Goal: Transaction & Acquisition: Purchase product/service

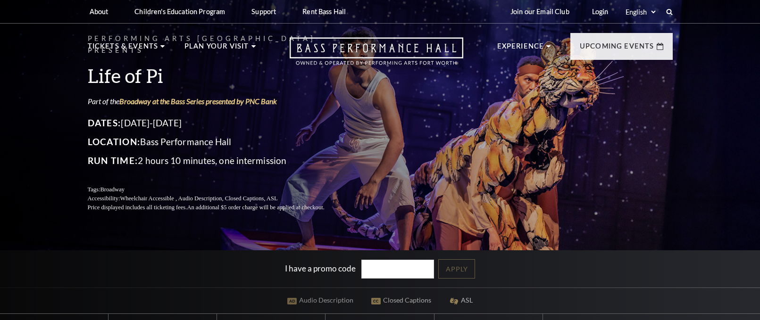
scroll to position [189, 0]
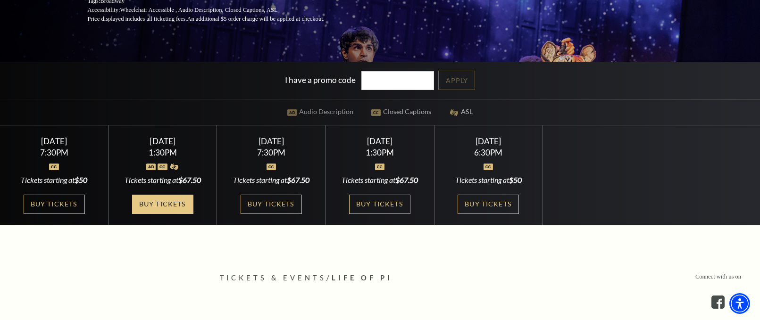
click at [164, 206] on link "Buy Tickets" at bounding box center [162, 204] width 61 height 19
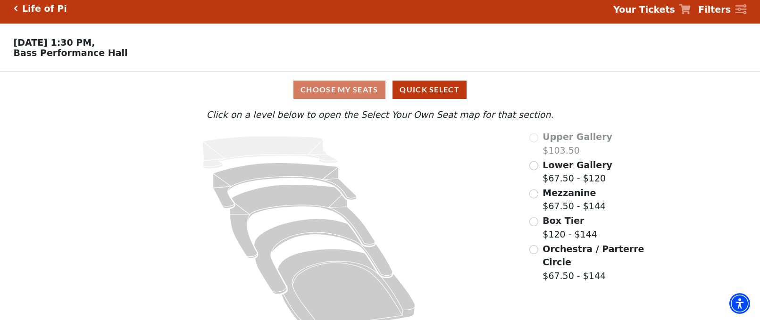
scroll to position [28, 0]
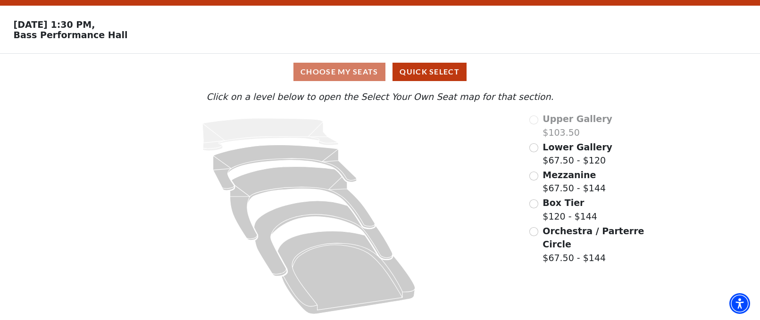
click at [566, 146] on span "Lower Gallery" at bounding box center [578, 147] width 70 height 10
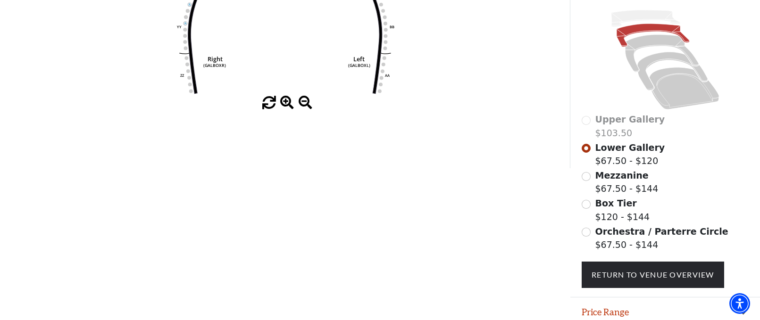
scroll to position [236, 0]
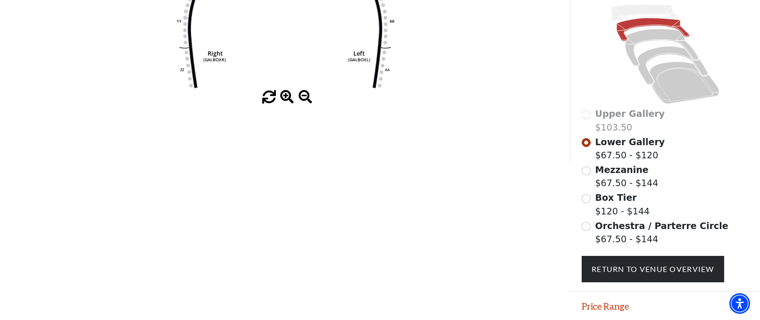
click at [629, 231] on span "Orchestra / Parterre Circle" at bounding box center [661, 226] width 133 height 10
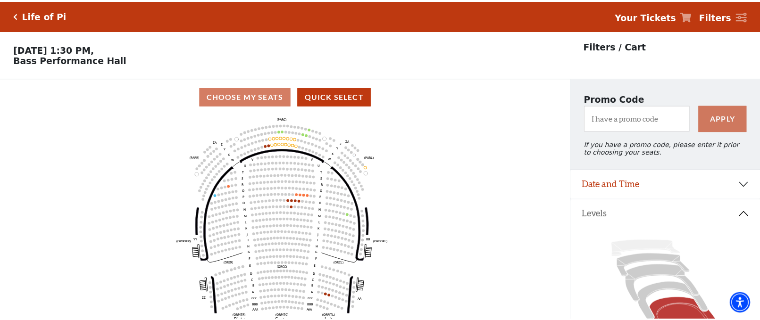
scroll to position [43, 0]
